Goal: Browse casually: Explore the website without a specific task or goal

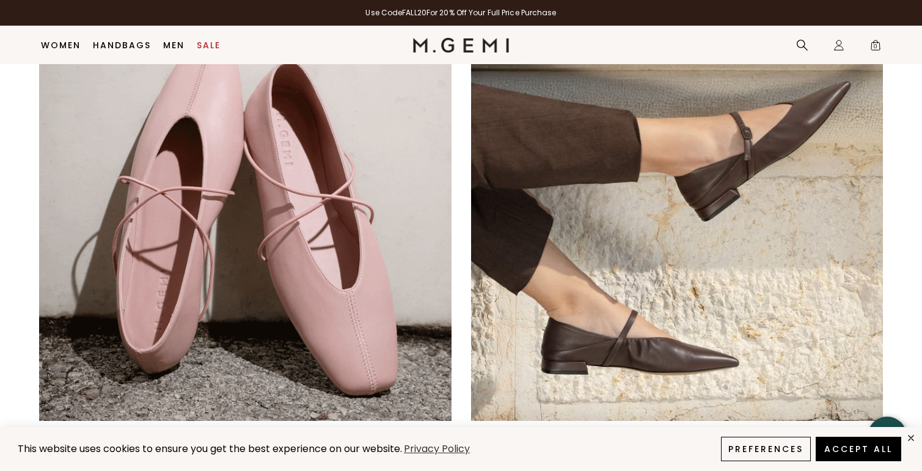
scroll to position [822, 0]
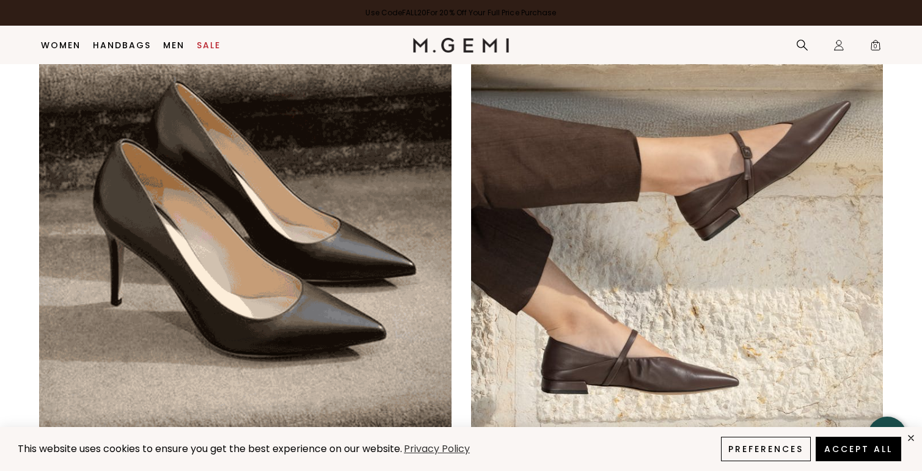
click at [494, 9] on link "Use Code FALL20 For 20% Off Your Full Price Purchase" at bounding box center [461, 13] width 922 height 26
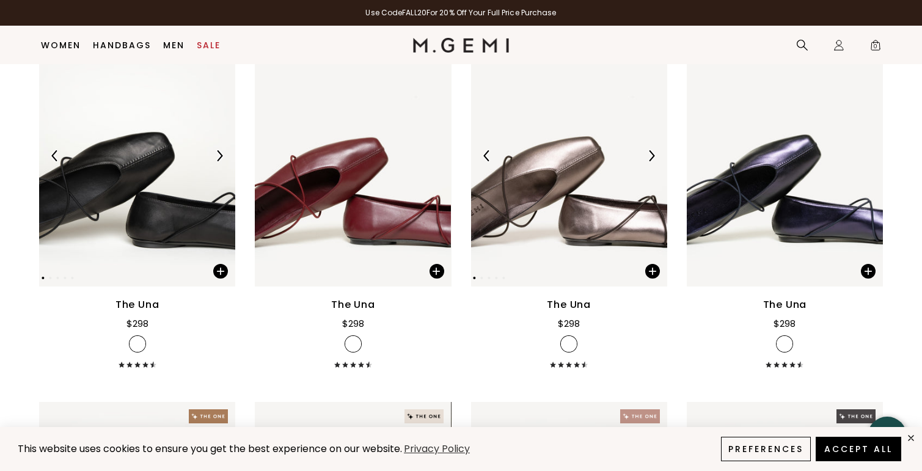
scroll to position [216, 0]
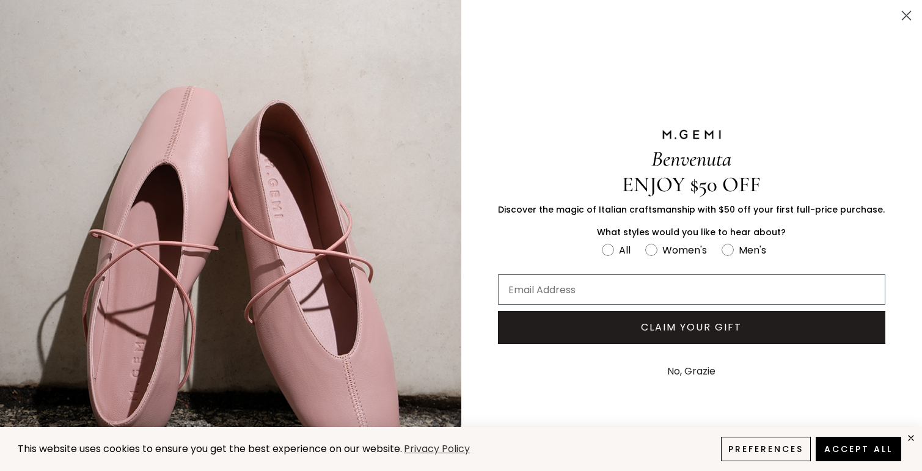
click at [904, 8] on circle "Close dialog" at bounding box center [906, 15] width 20 height 20
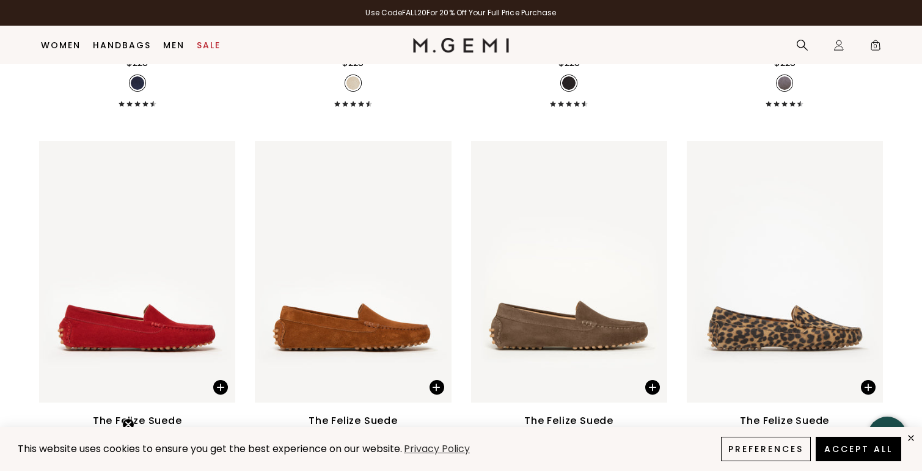
scroll to position [2479, 0]
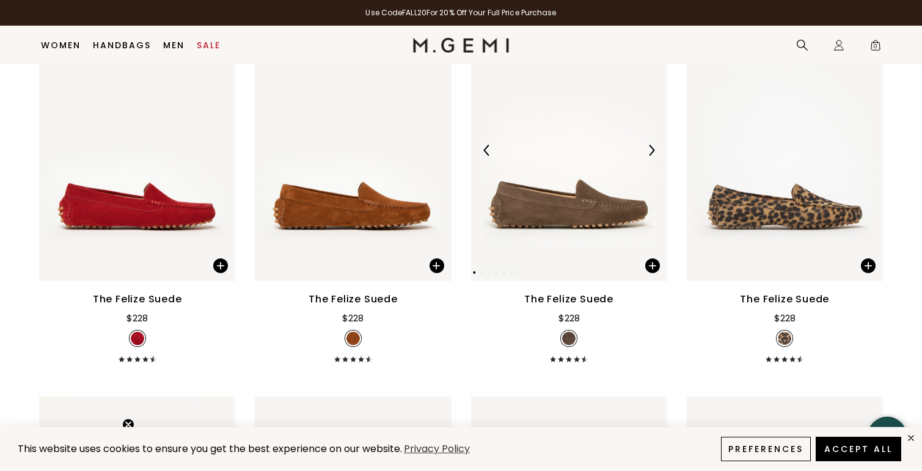
click at [650, 150] on img at bounding box center [651, 150] width 11 height 11
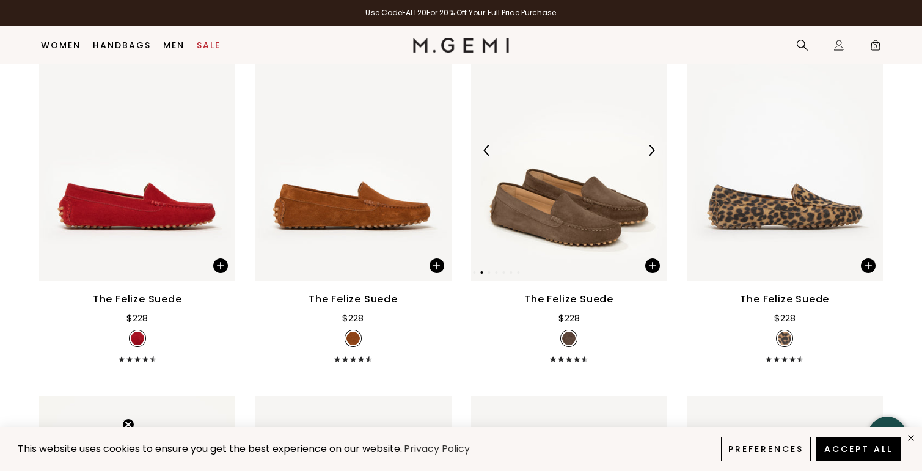
click at [650, 150] on img at bounding box center [651, 150] width 11 height 11
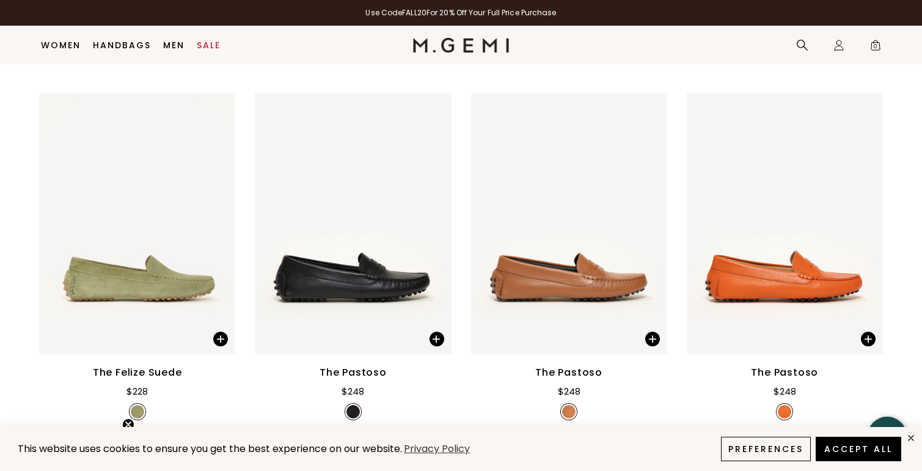
scroll to position [2793, 0]
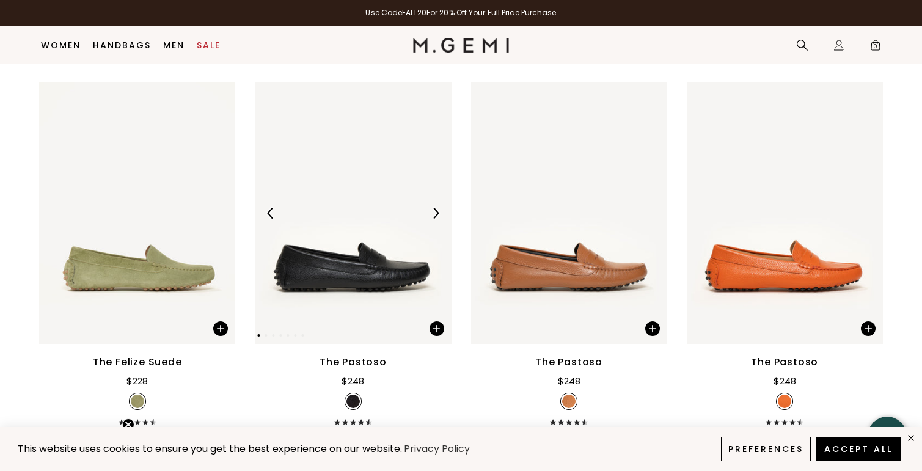
click at [437, 216] on img at bounding box center [435, 213] width 11 height 11
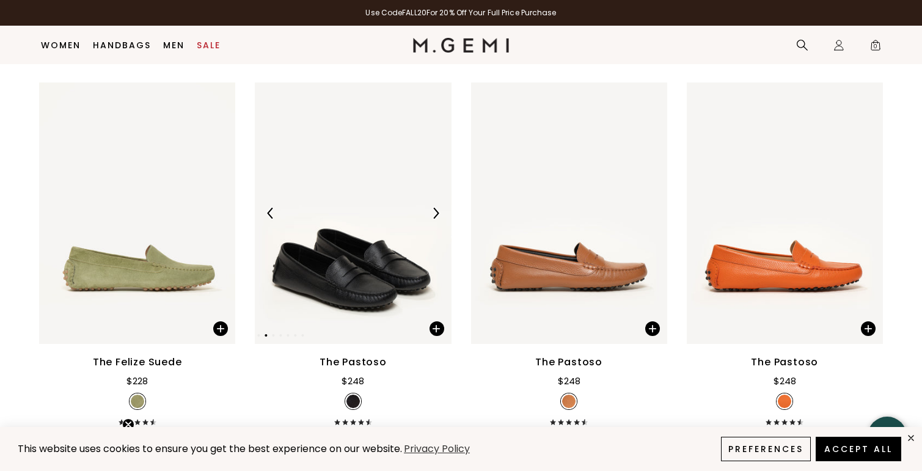
click at [437, 216] on img at bounding box center [435, 213] width 11 height 11
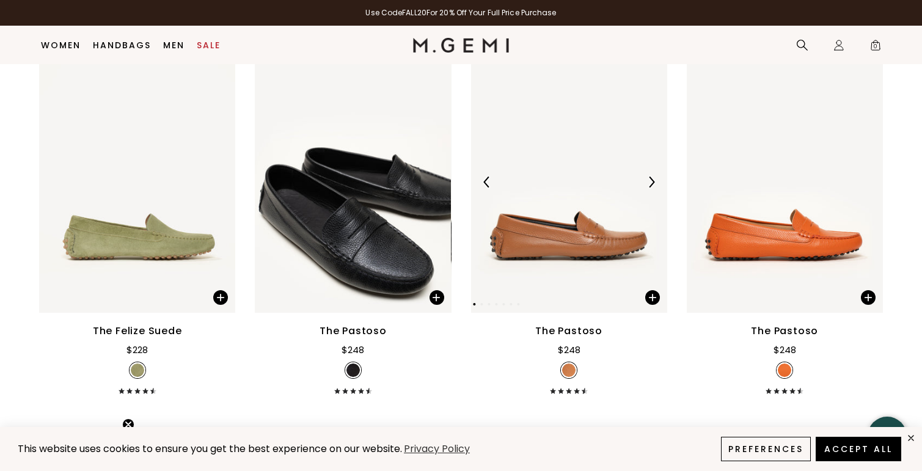
scroll to position [2793, 0]
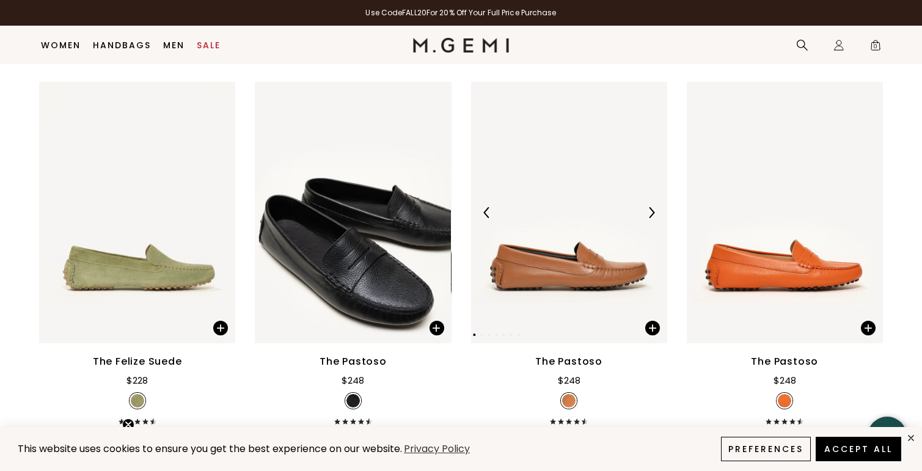
click at [651, 208] on img at bounding box center [651, 212] width 11 height 11
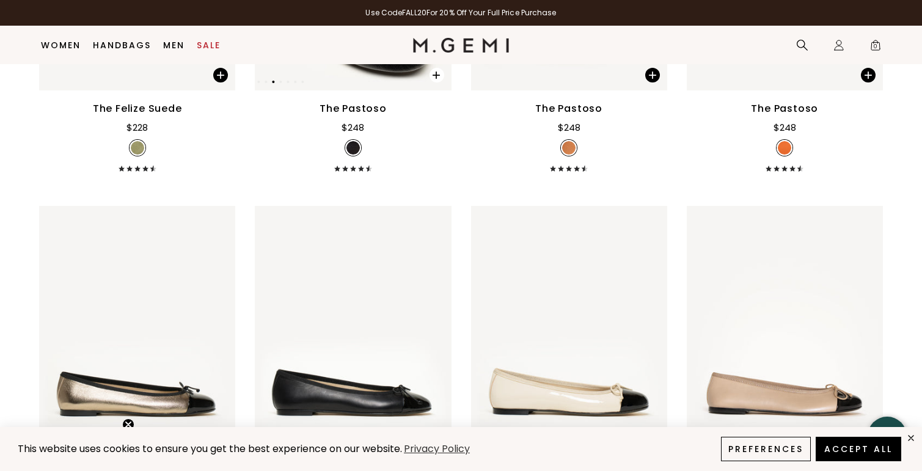
scroll to position [3109, 0]
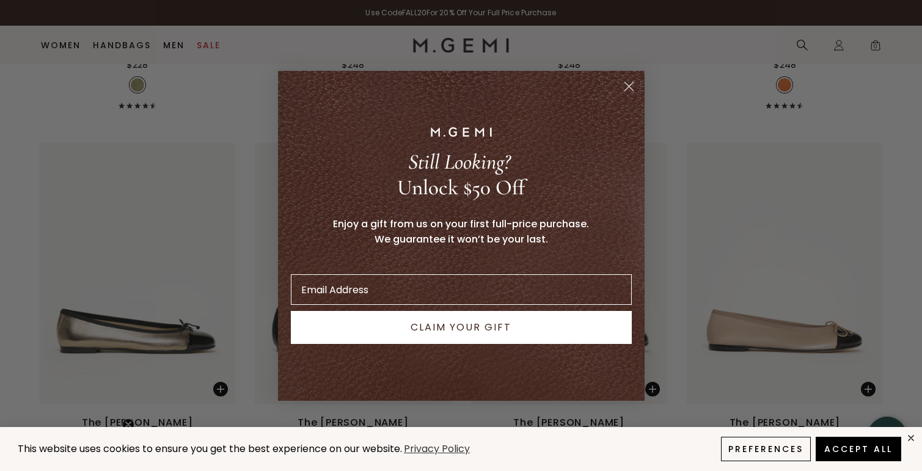
click at [624, 86] on circle "Close dialog" at bounding box center [628, 86] width 20 height 20
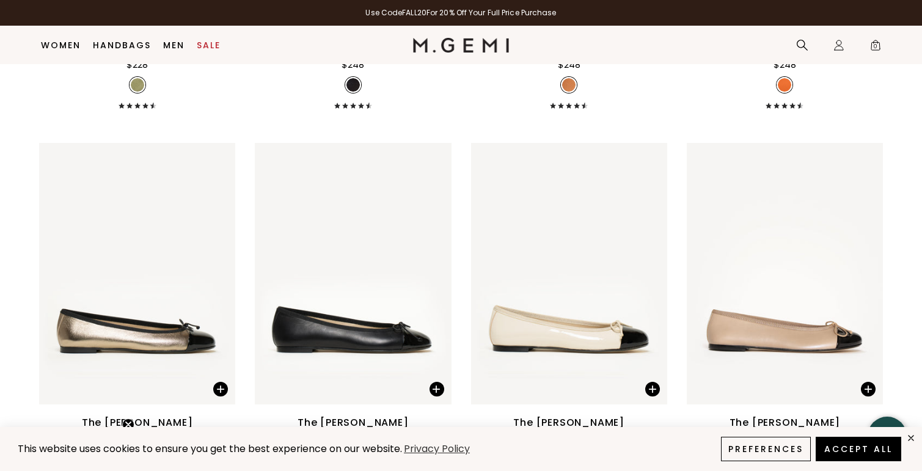
scroll to position [3282, 0]
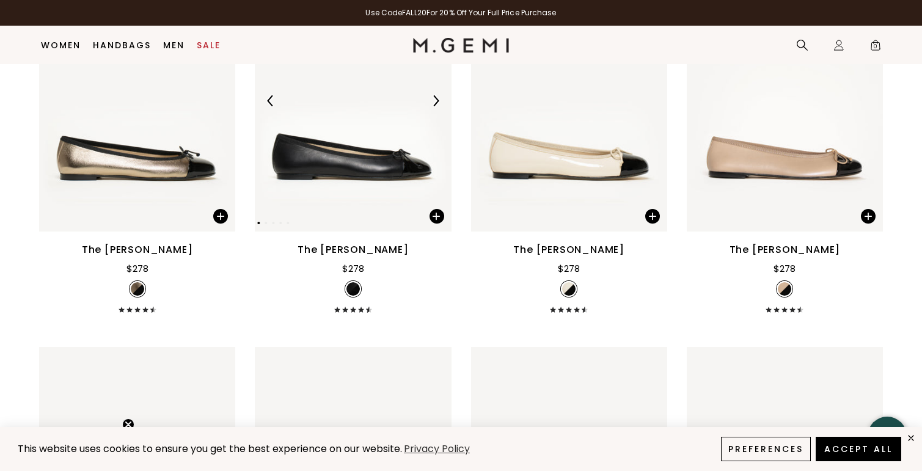
click at [438, 100] on img at bounding box center [435, 100] width 11 height 11
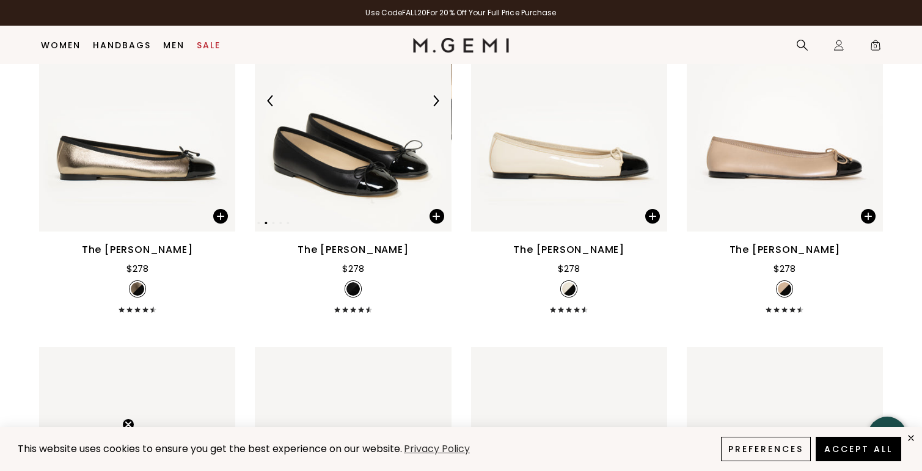
click at [438, 100] on img at bounding box center [435, 100] width 11 height 11
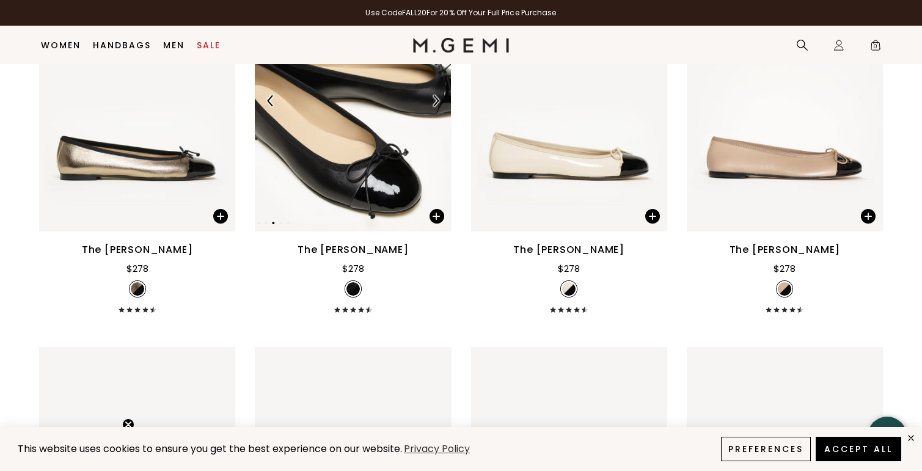
click at [438, 100] on img at bounding box center [435, 100] width 11 height 11
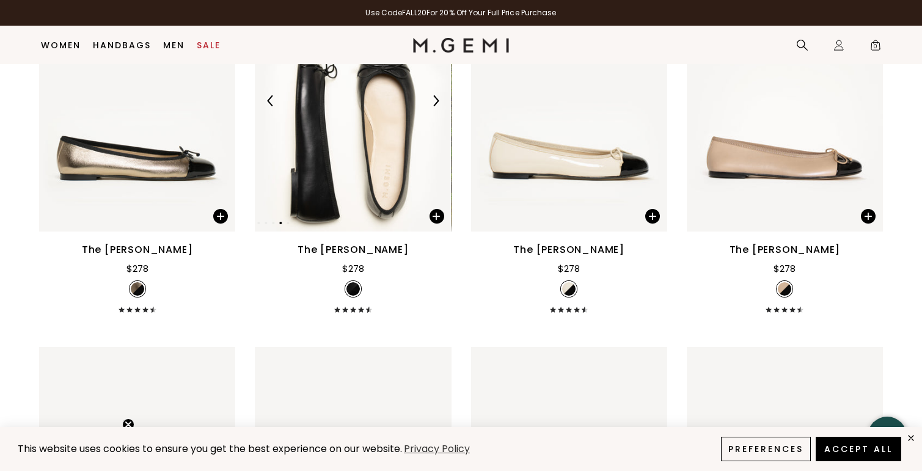
click at [438, 100] on img at bounding box center [435, 100] width 11 height 11
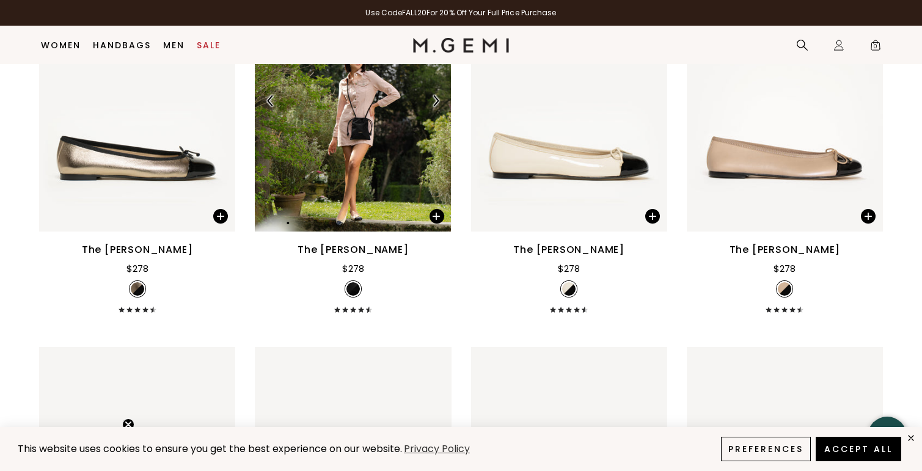
click at [438, 101] on img at bounding box center [435, 100] width 11 height 11
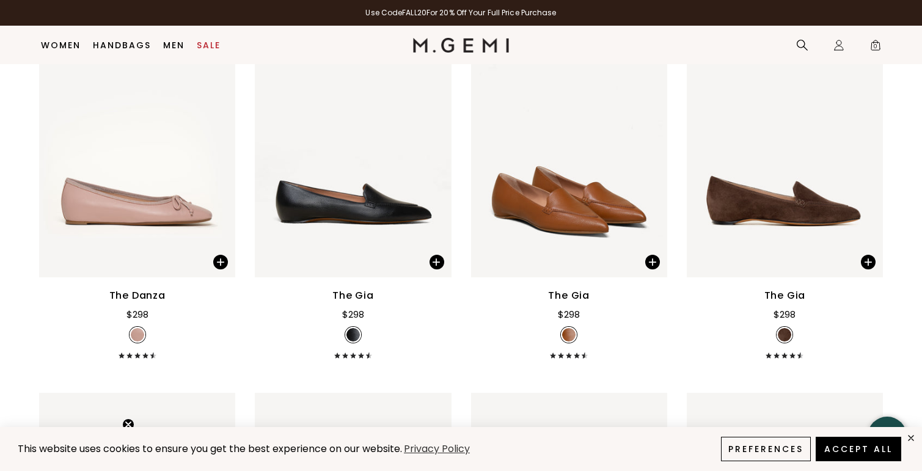
scroll to position [3998, 0]
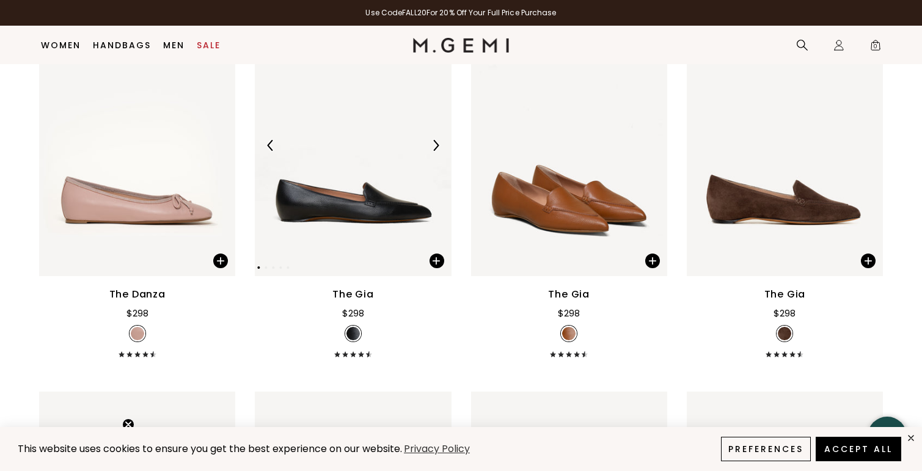
click at [435, 141] on img at bounding box center [435, 145] width 11 height 11
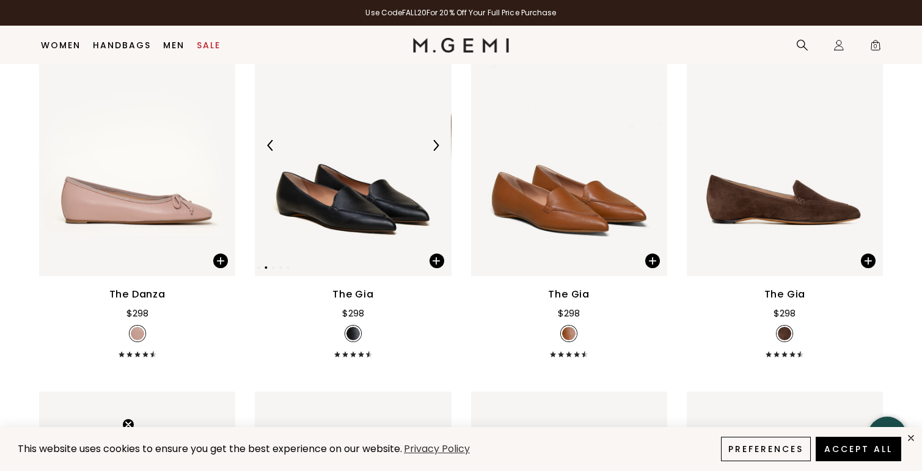
click at [435, 141] on img at bounding box center [435, 145] width 11 height 11
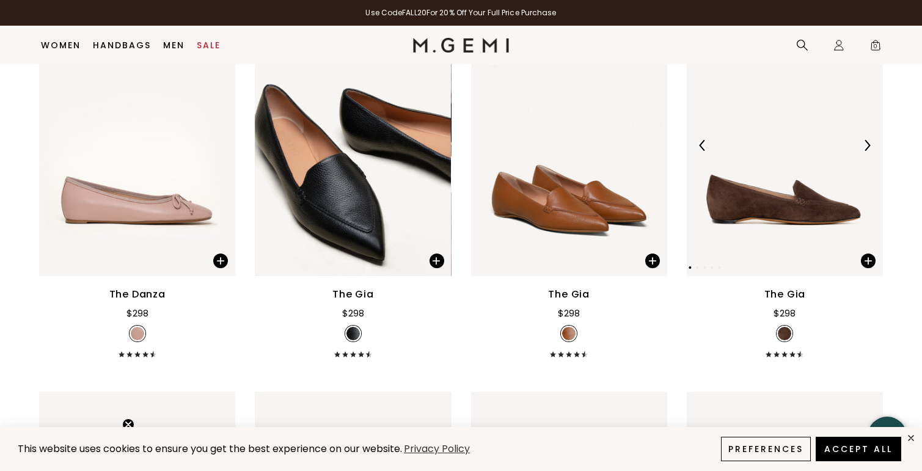
click at [867, 136] on div at bounding box center [867, 146] width 20 height 20
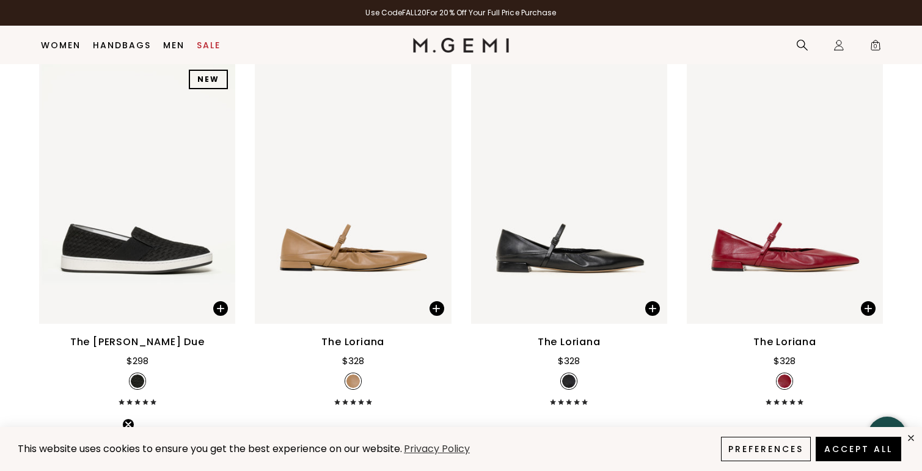
scroll to position [5492, 0]
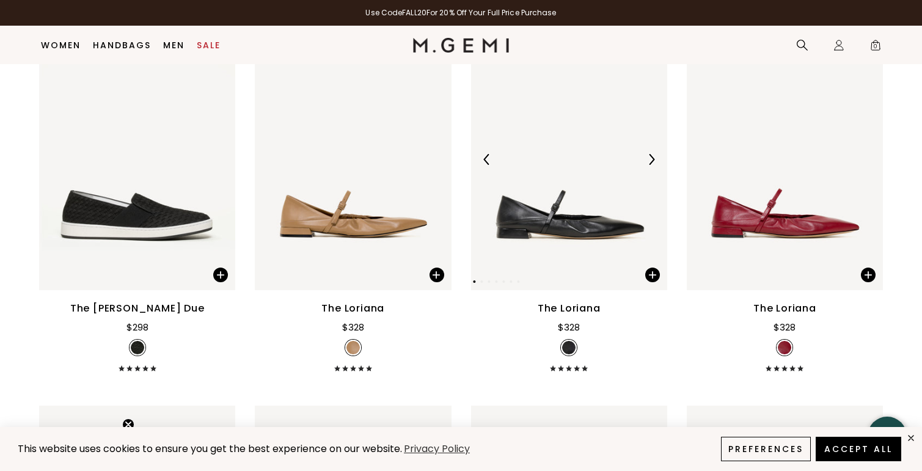
click at [653, 164] on img at bounding box center [651, 159] width 11 height 11
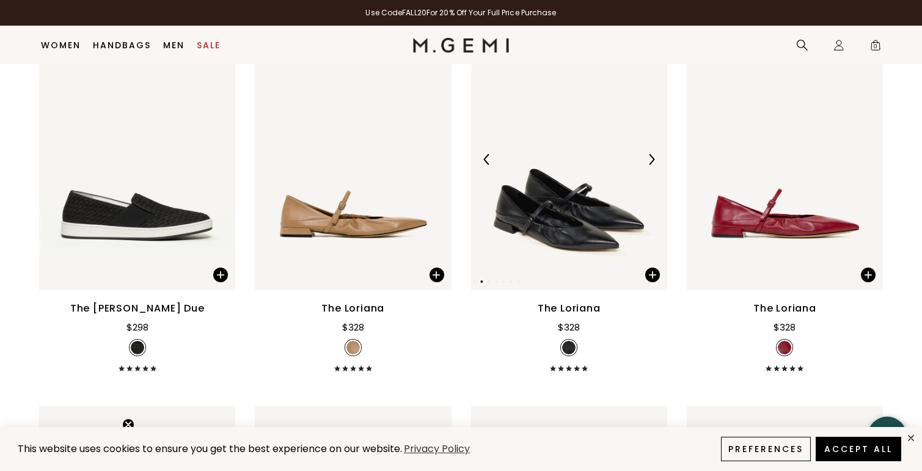
click at [653, 164] on img at bounding box center [651, 159] width 11 height 11
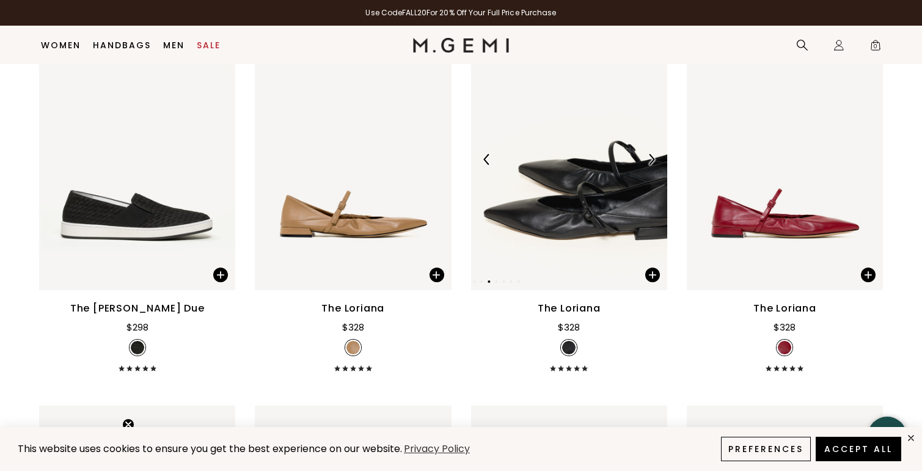
click at [653, 164] on img at bounding box center [651, 159] width 11 height 11
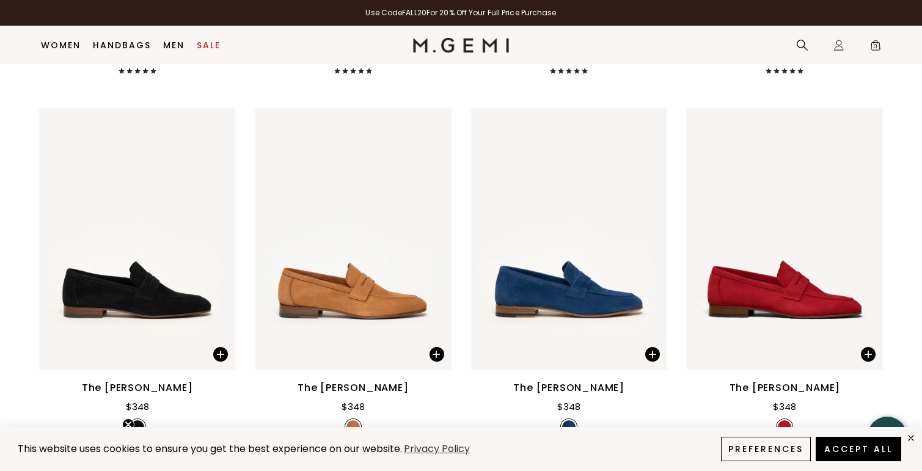
scroll to position [5915, 0]
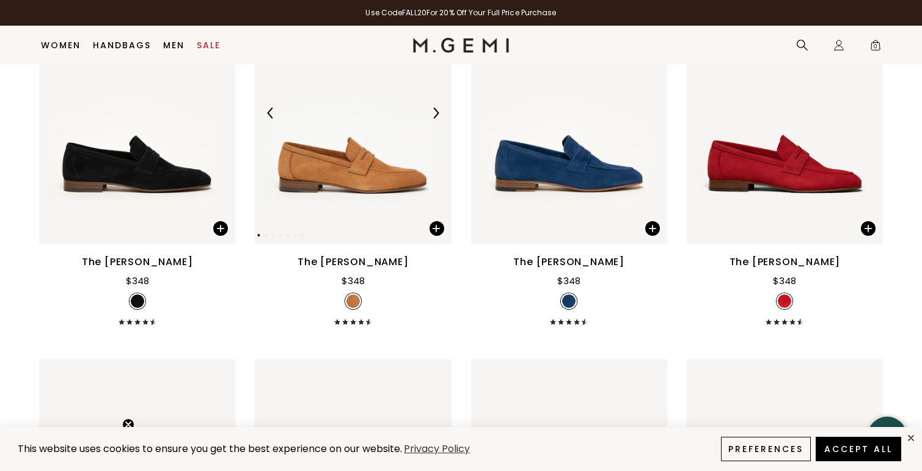
click at [439, 115] on img at bounding box center [435, 113] width 11 height 11
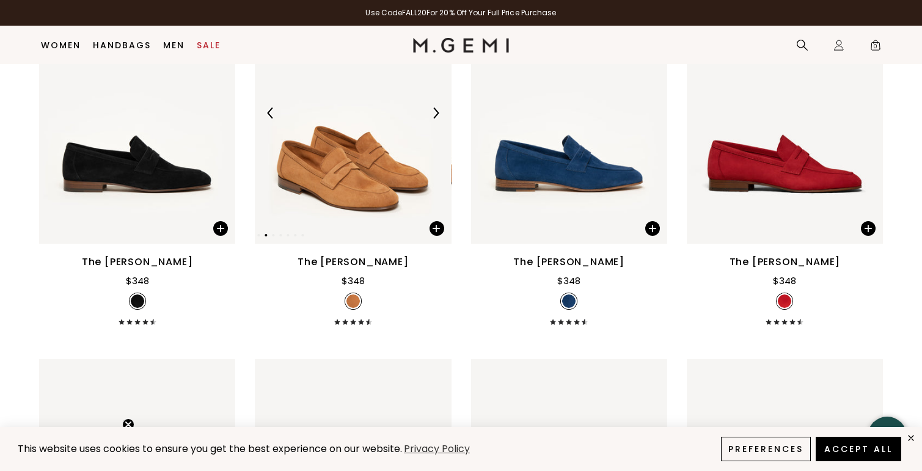
click at [439, 115] on img at bounding box center [435, 113] width 11 height 11
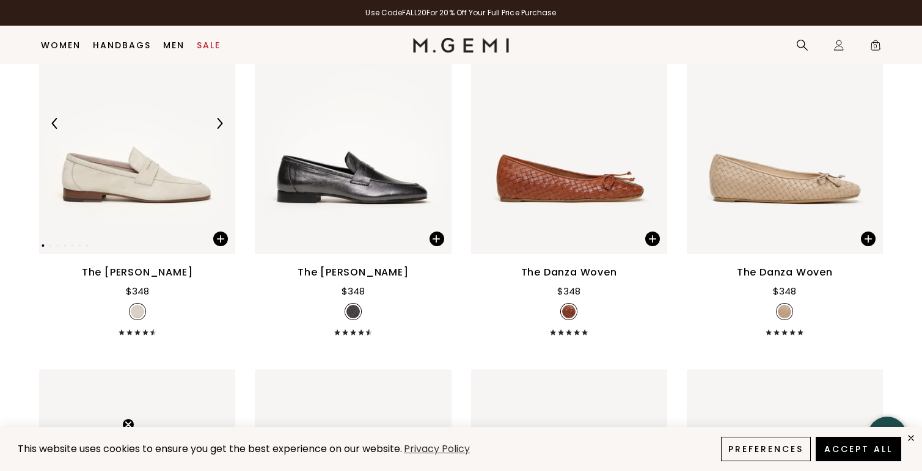
scroll to position [6233, 0]
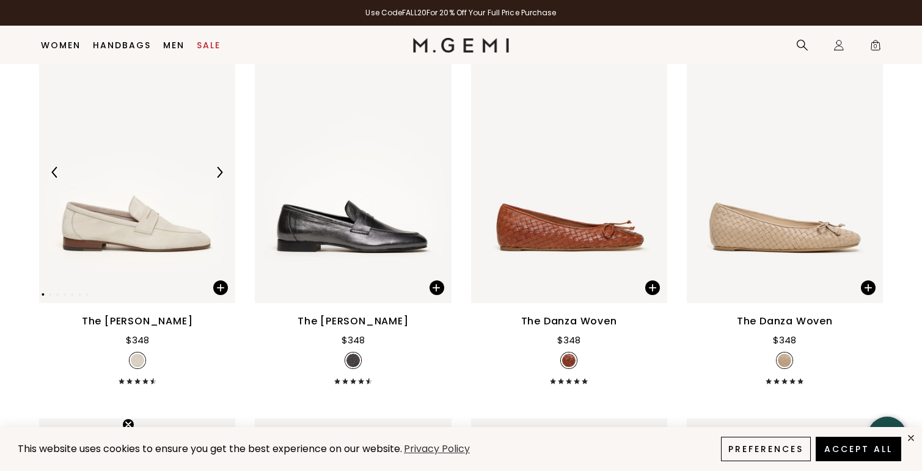
click at [220, 167] on img at bounding box center [219, 172] width 11 height 11
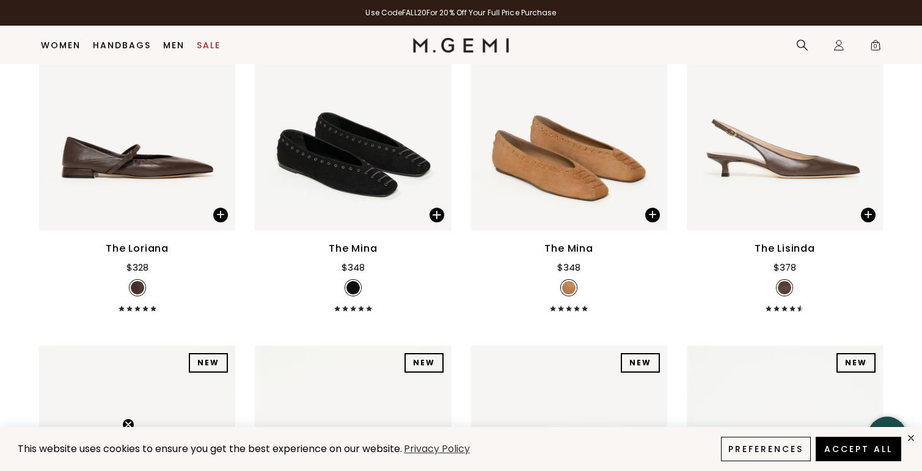
scroll to position [9699, 0]
click at [651, 97] on img at bounding box center [651, 99] width 11 height 11
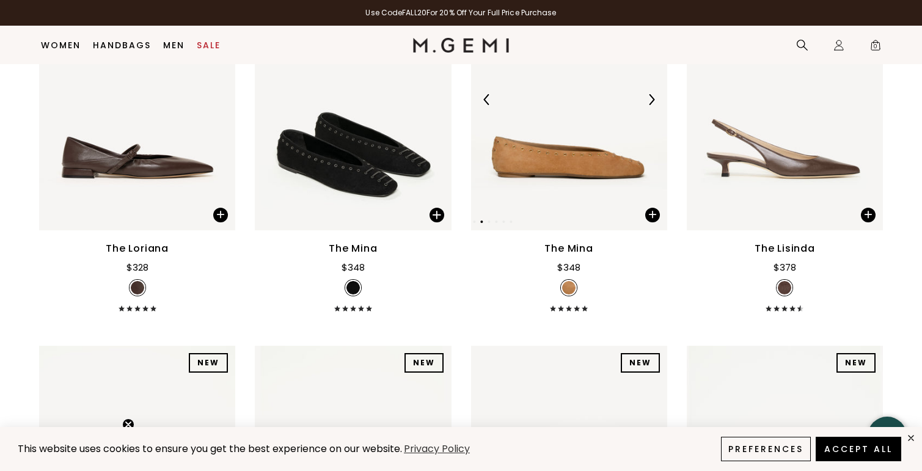
click at [651, 97] on img at bounding box center [651, 99] width 11 height 11
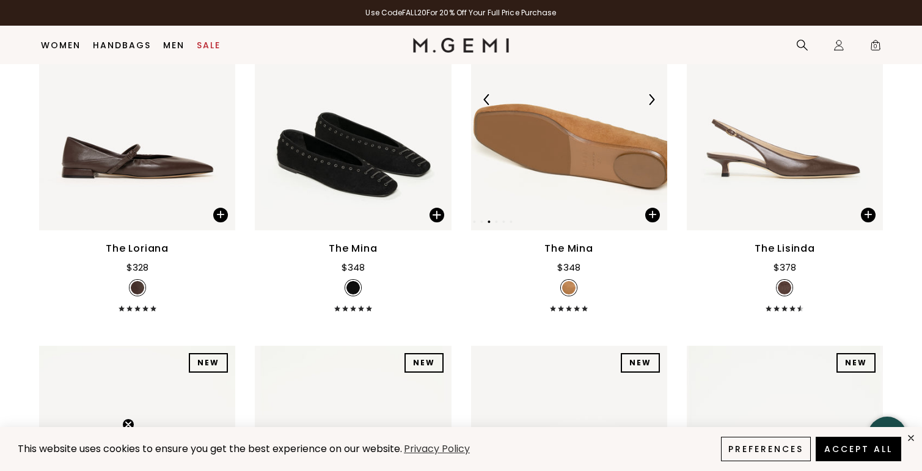
click at [651, 97] on img at bounding box center [651, 99] width 11 height 11
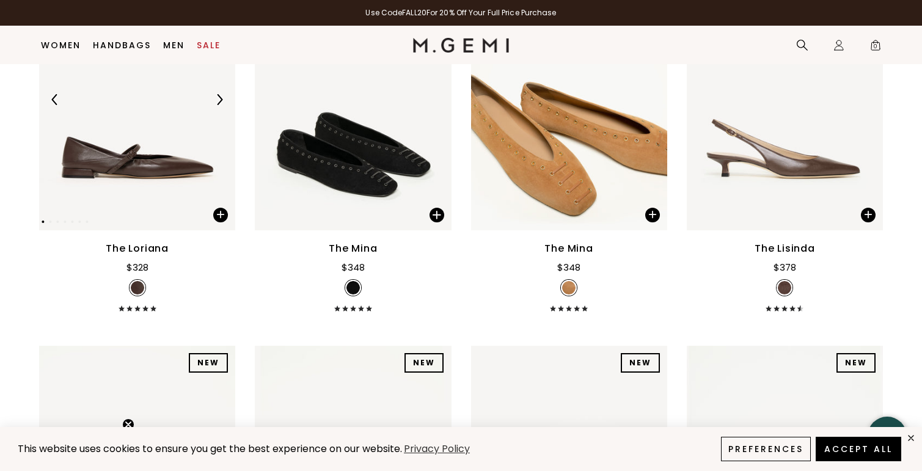
click at [217, 101] on img at bounding box center [219, 99] width 11 height 11
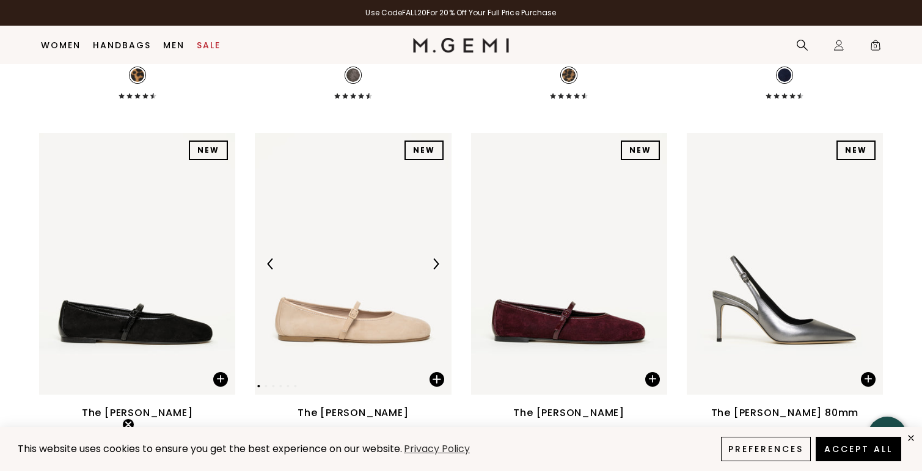
scroll to position [10654, 0]
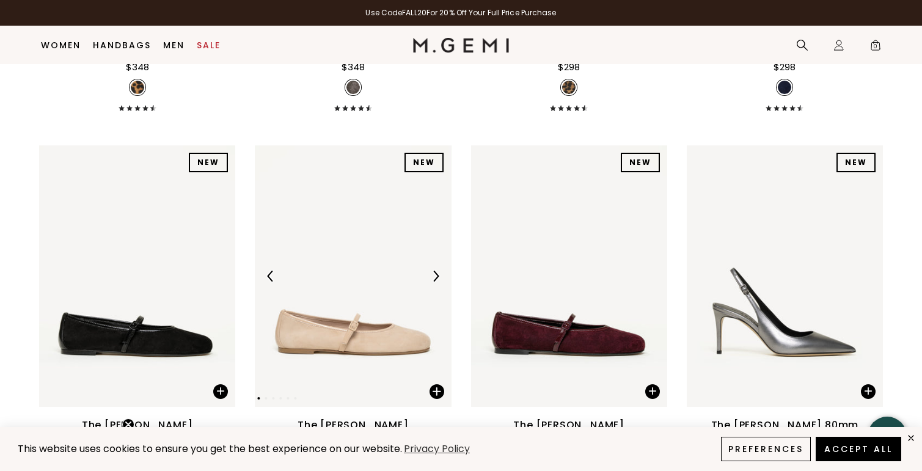
click at [438, 278] on img at bounding box center [435, 276] width 11 height 11
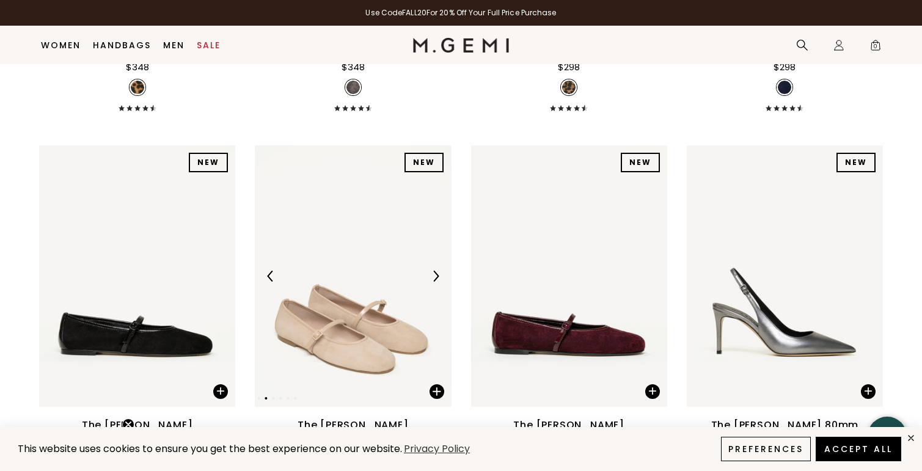
click at [437, 277] on img at bounding box center [435, 276] width 11 height 11
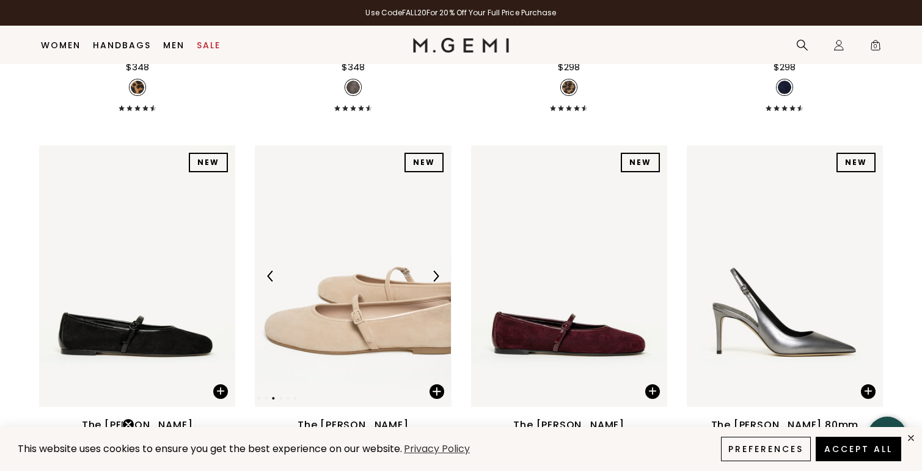
click at [437, 277] on img at bounding box center [435, 276] width 11 height 11
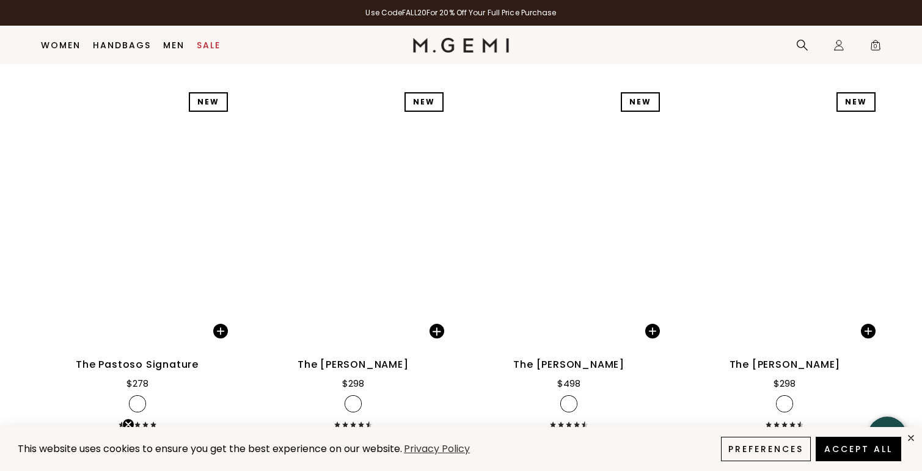
scroll to position [13343, 0]
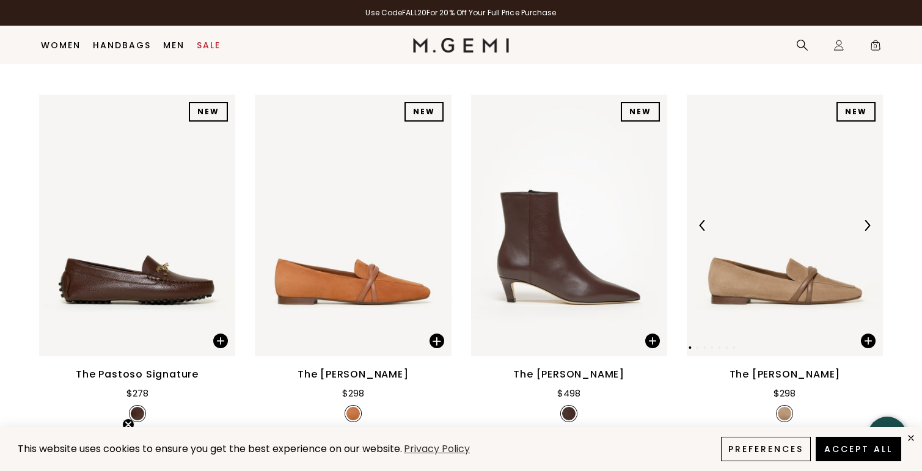
click at [870, 226] on img at bounding box center [867, 225] width 11 height 11
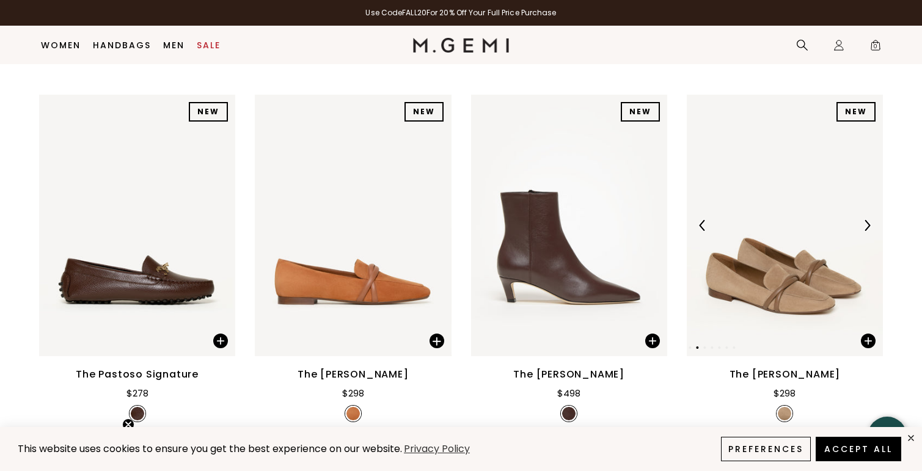
click at [869, 225] on img at bounding box center [867, 225] width 11 height 11
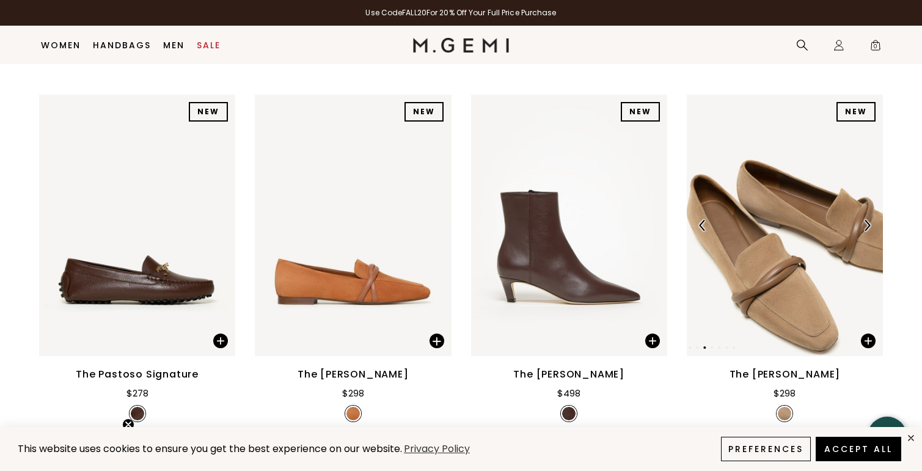
click at [869, 225] on img at bounding box center [867, 225] width 11 height 11
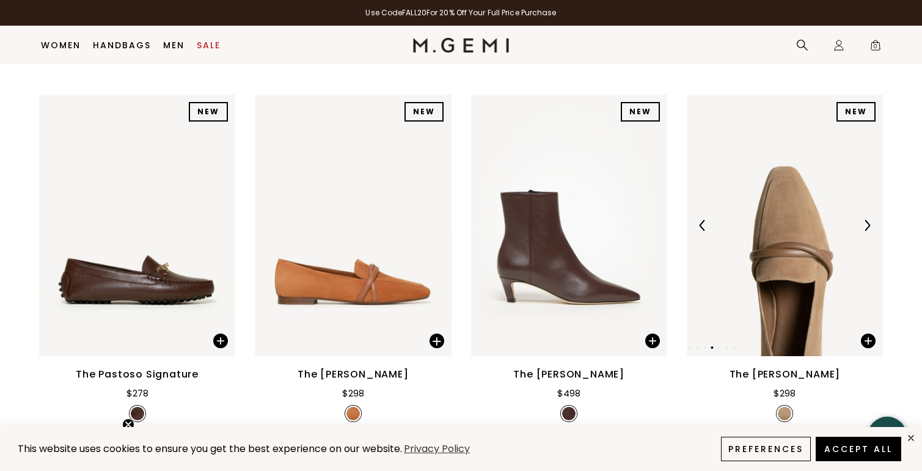
click at [869, 225] on img at bounding box center [867, 225] width 11 height 11
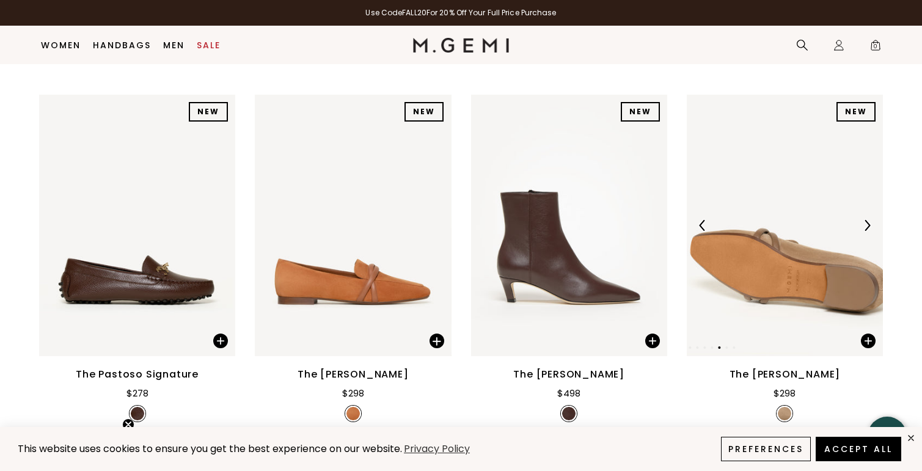
click at [869, 225] on img at bounding box center [867, 225] width 11 height 11
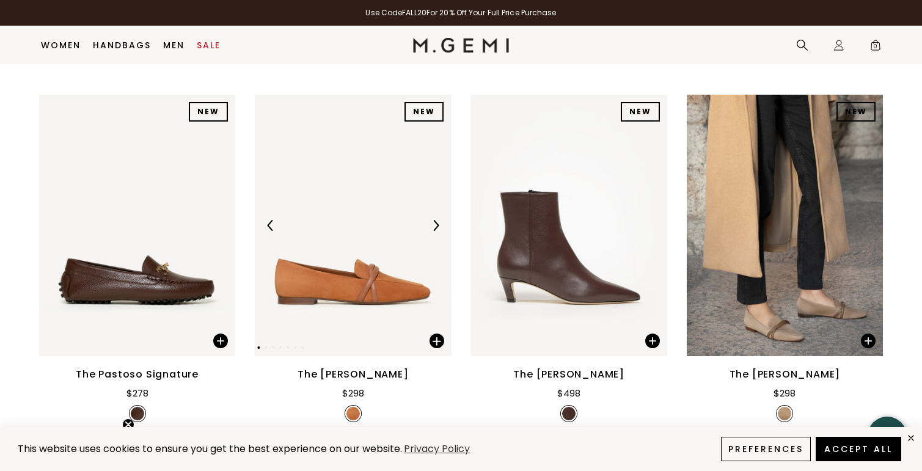
click at [439, 224] on img at bounding box center [435, 225] width 11 height 11
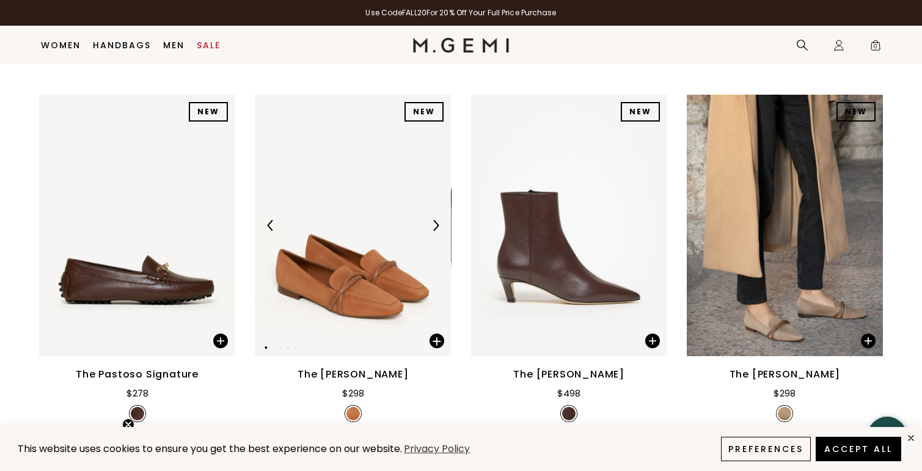
click at [439, 224] on img at bounding box center [435, 225] width 11 height 11
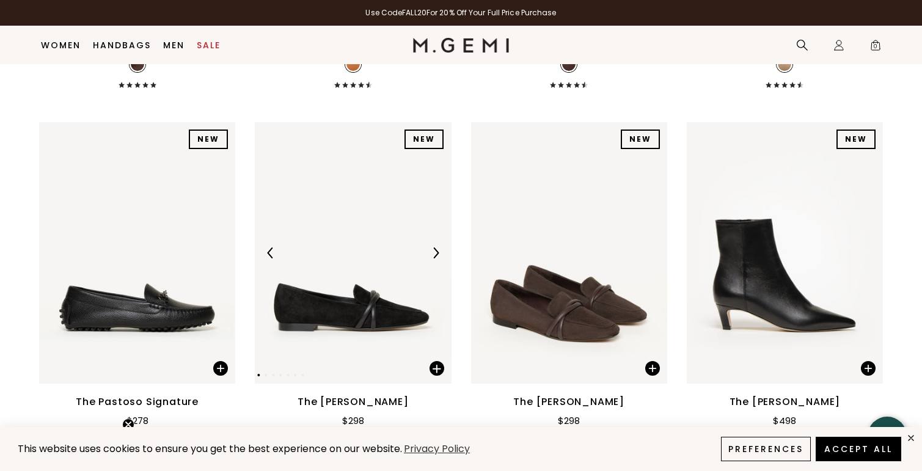
scroll to position [13695, 0]
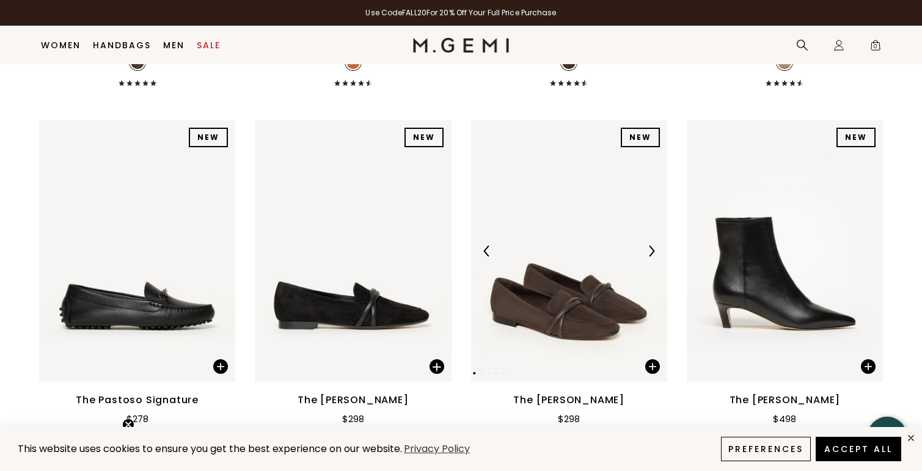
click at [653, 249] on img at bounding box center [651, 251] width 11 height 11
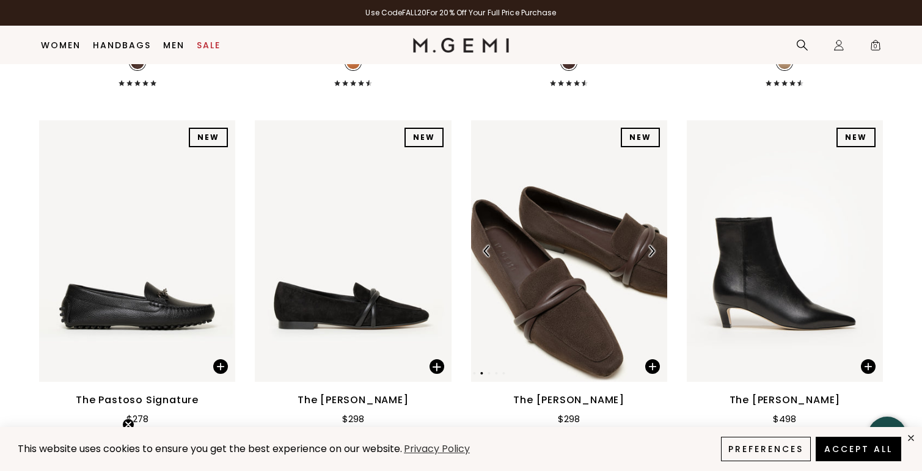
click at [653, 249] on img at bounding box center [651, 251] width 11 height 11
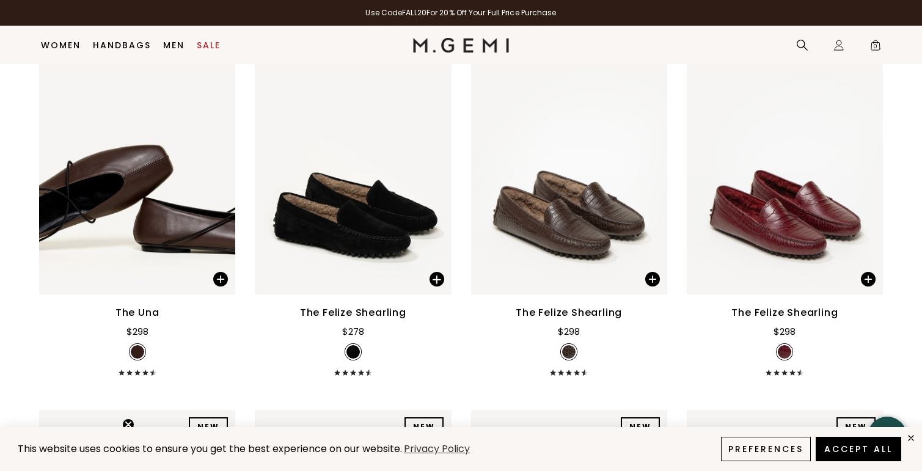
scroll to position [14902, 0]
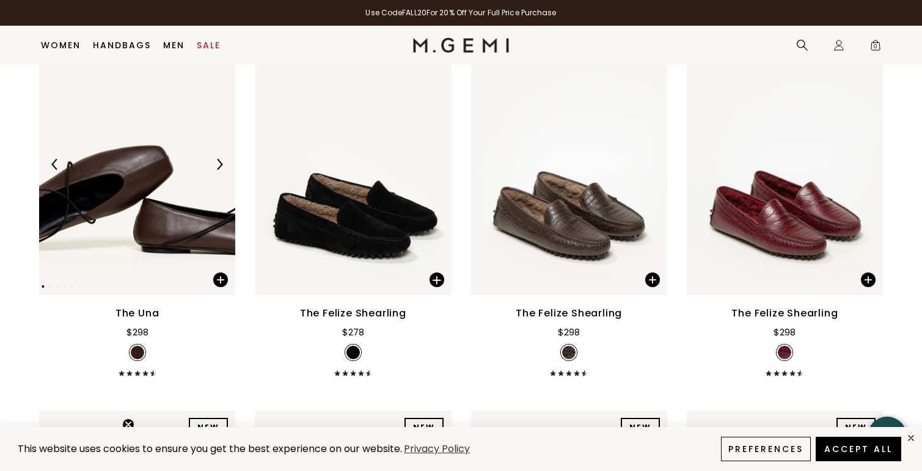
click at [222, 163] on img at bounding box center [219, 164] width 11 height 11
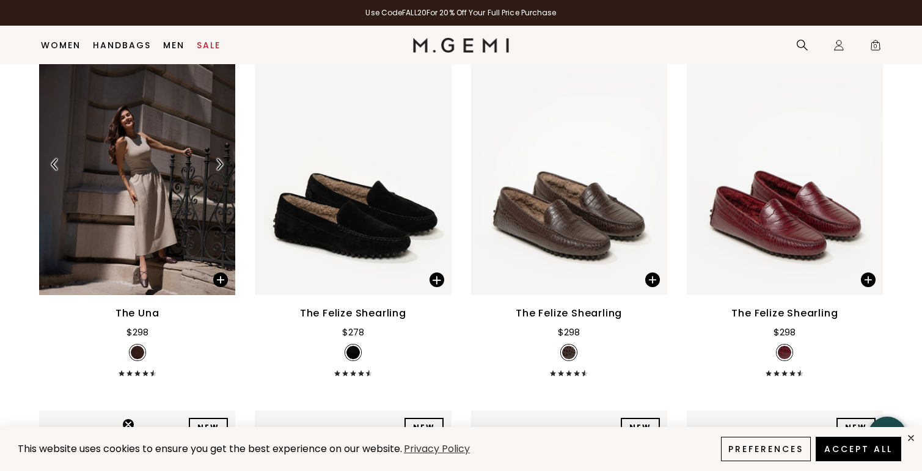
click at [222, 163] on img at bounding box center [219, 164] width 11 height 11
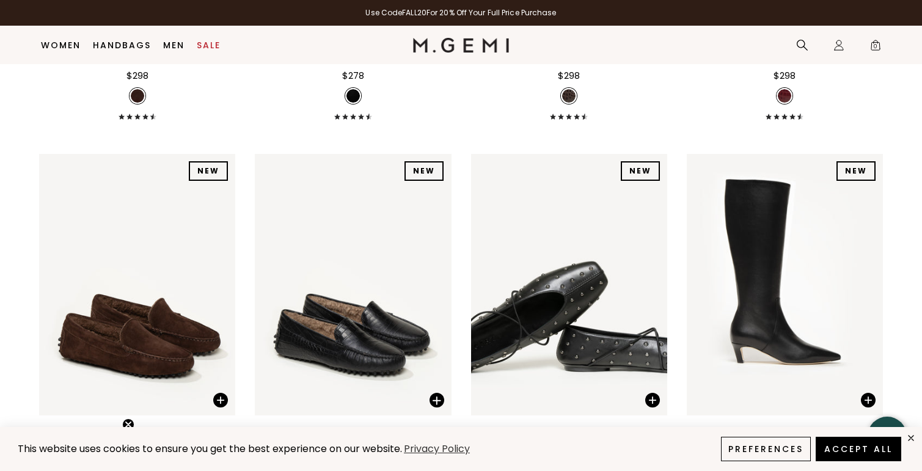
scroll to position [14927, 0]
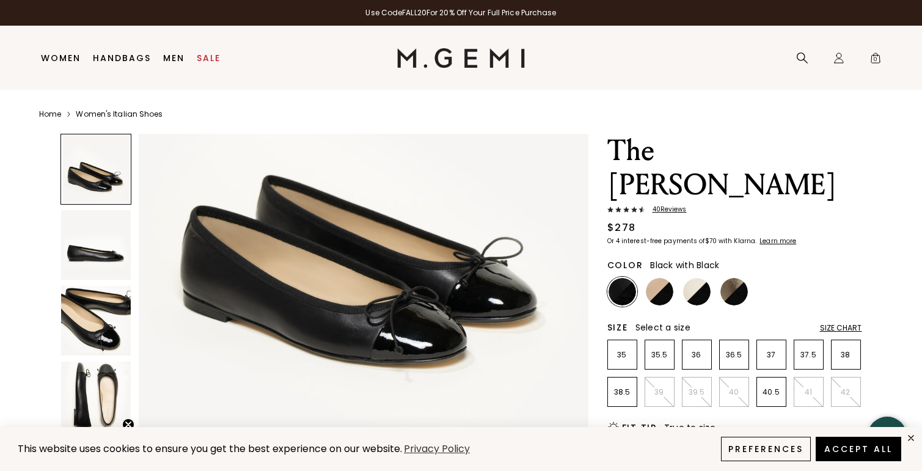
scroll to position [131, 0]
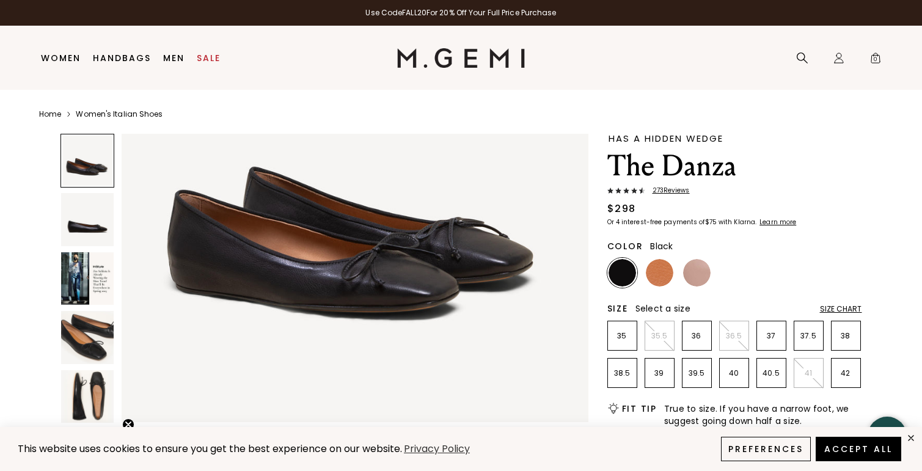
scroll to position [177, 0]
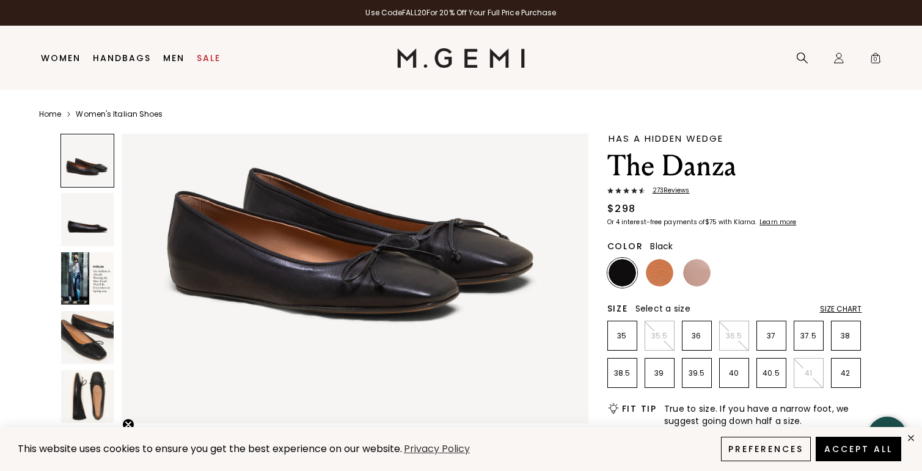
click at [71, 218] on img at bounding box center [87, 219] width 53 height 53
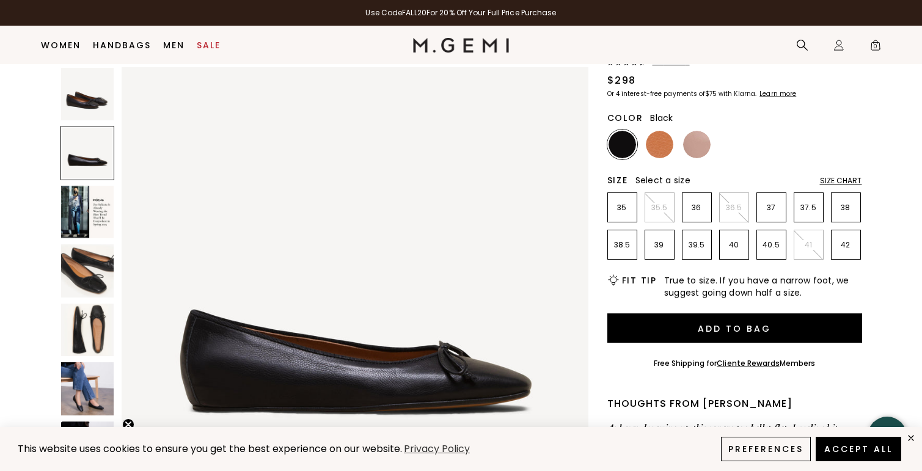
scroll to position [110, 0]
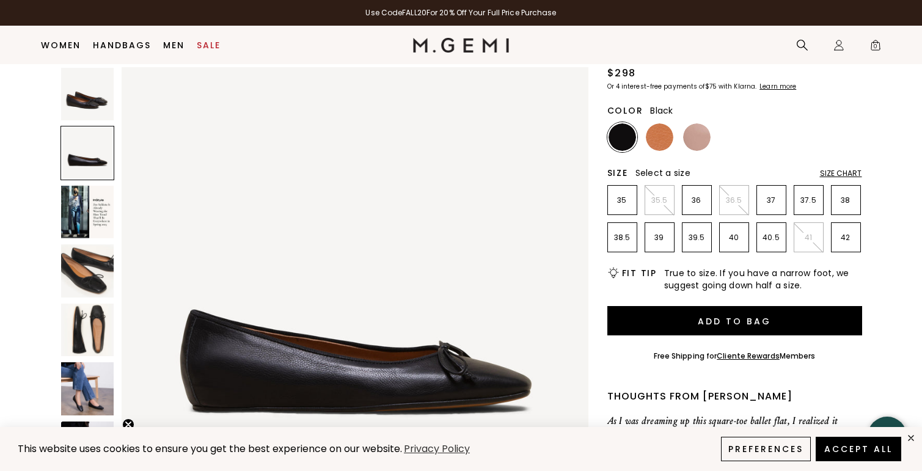
click at [87, 269] on img at bounding box center [87, 270] width 53 height 53
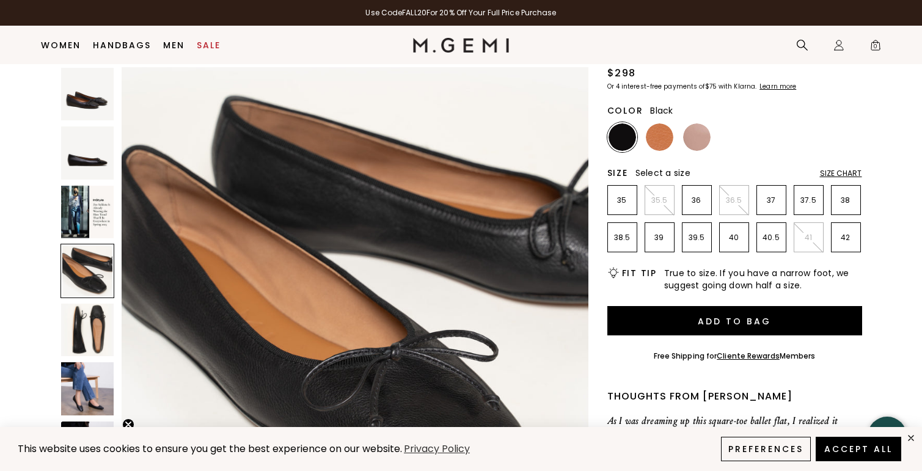
click at [82, 337] on img at bounding box center [87, 330] width 53 height 53
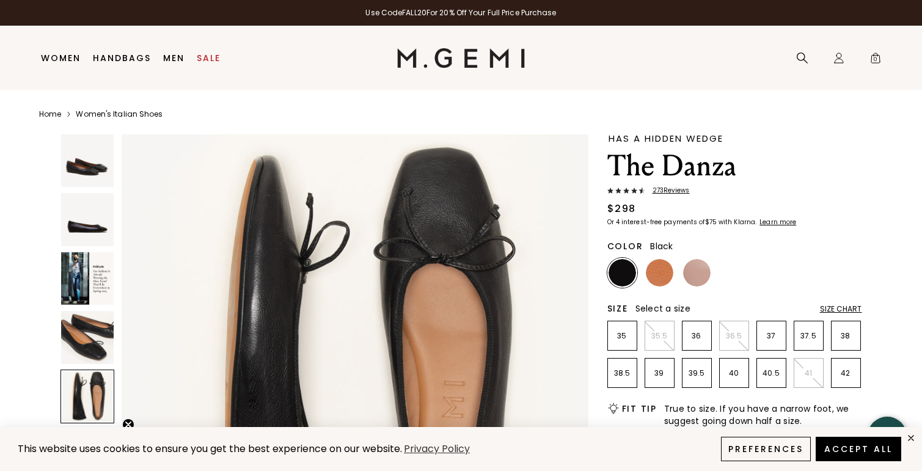
scroll to position [1915, 0]
click at [695, 272] on img at bounding box center [696, 272] width 27 height 27
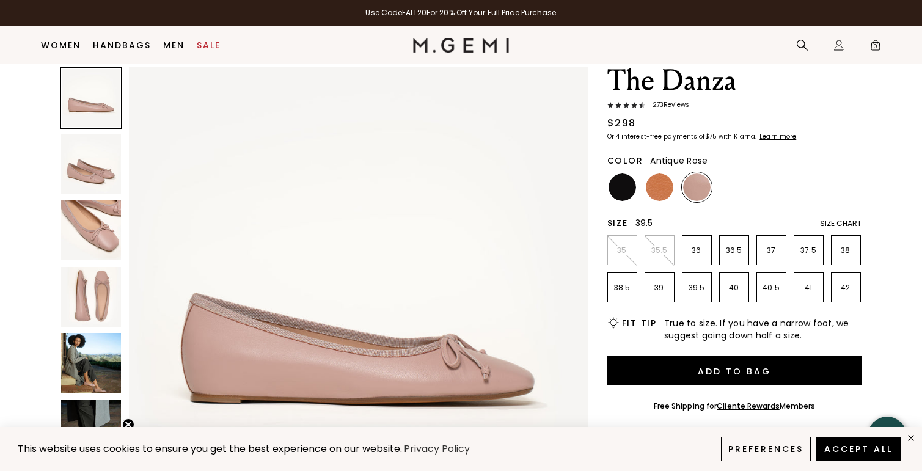
scroll to position [73, 0]
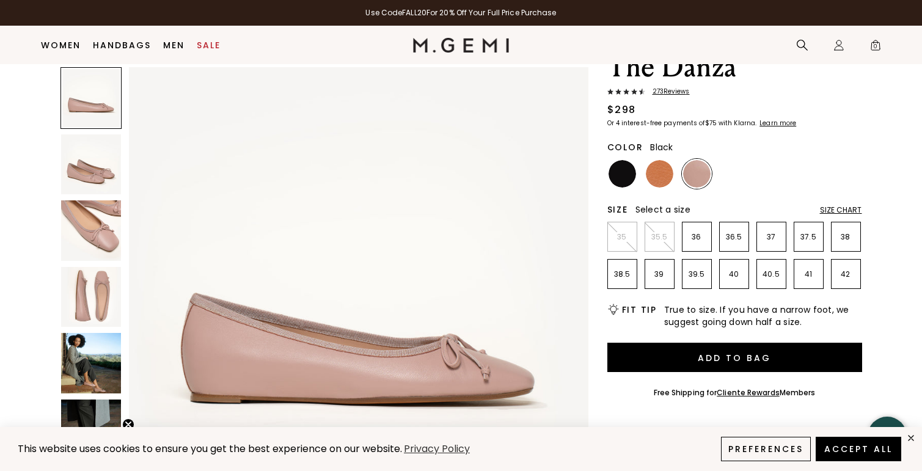
click at [619, 177] on img at bounding box center [622, 173] width 27 height 27
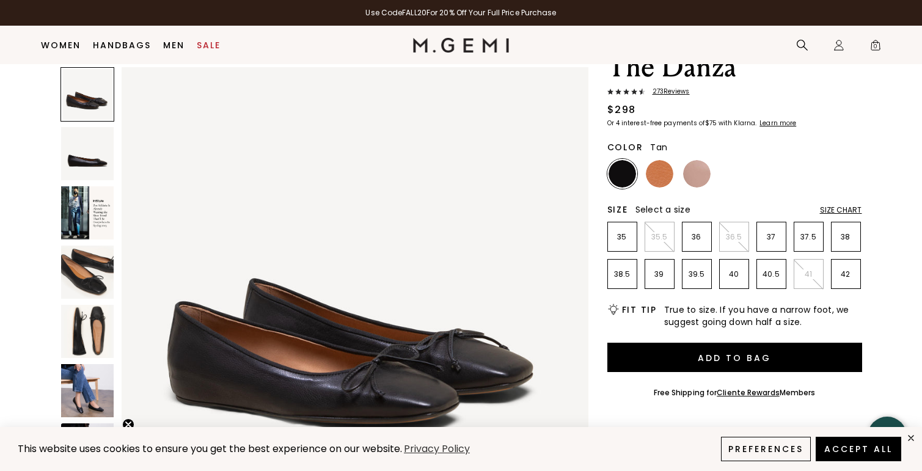
click at [652, 177] on img at bounding box center [659, 173] width 27 height 27
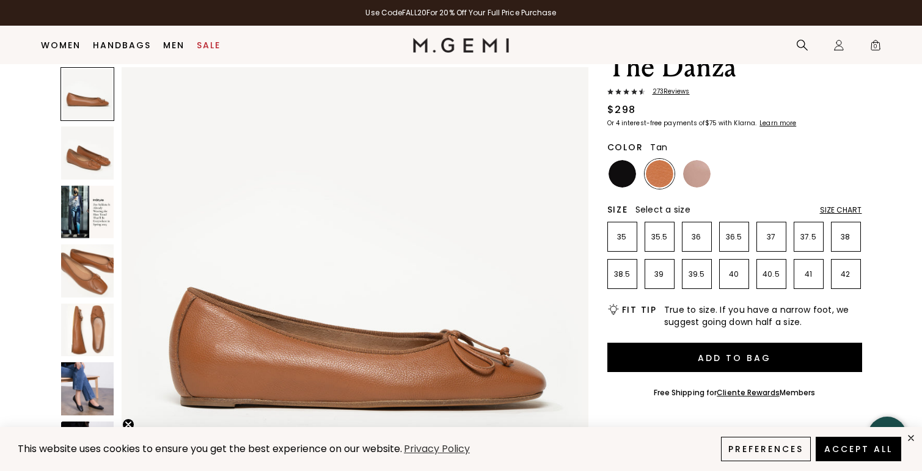
click at [82, 311] on img at bounding box center [87, 330] width 53 height 53
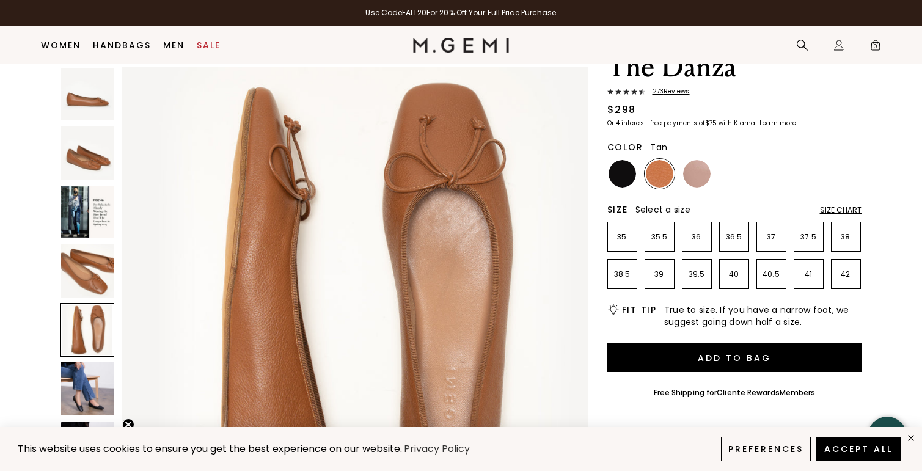
click at [89, 262] on img at bounding box center [87, 270] width 53 height 53
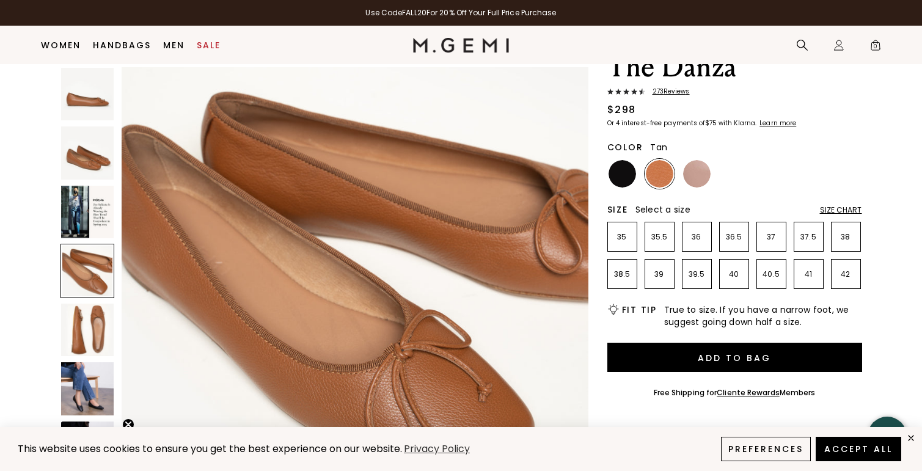
scroll to position [1437, 0]
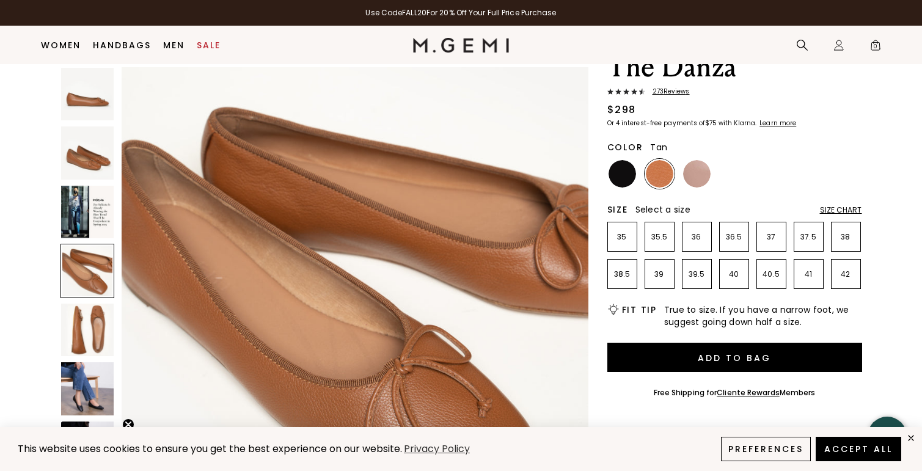
click at [94, 199] on img at bounding box center [87, 212] width 53 height 53
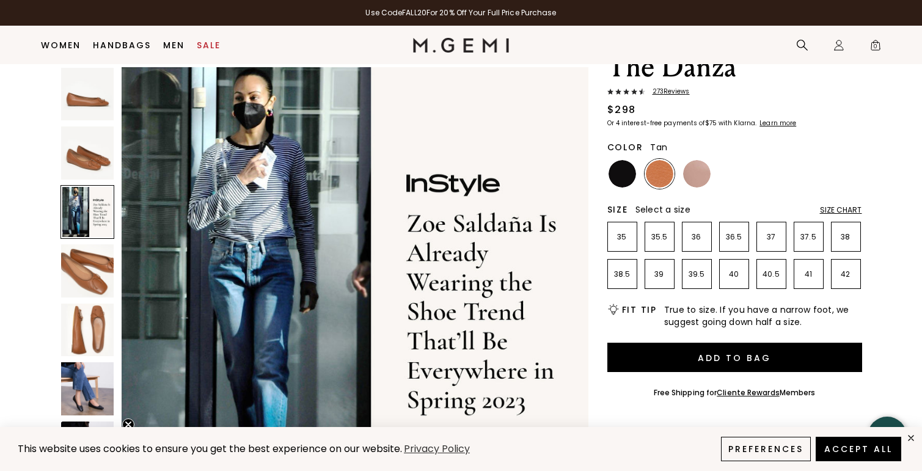
click at [93, 167] on img at bounding box center [87, 152] width 53 height 53
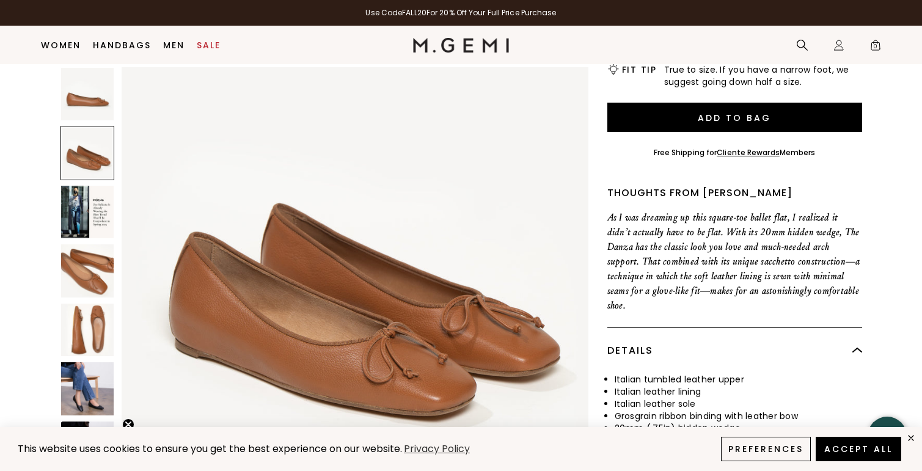
scroll to position [509, 0]
